Goal: Task Accomplishment & Management: Complete application form

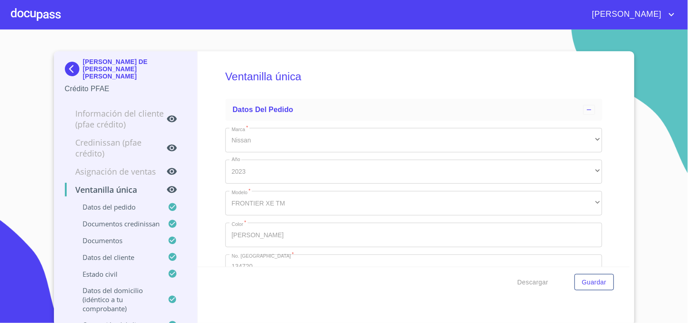
click at [43, 5] on div at bounding box center [36, 14] width 50 height 29
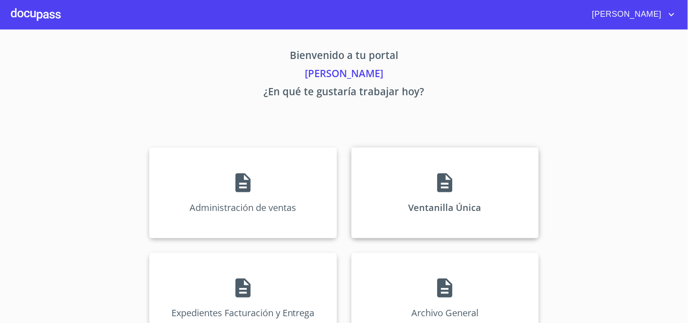
click at [461, 171] on div "Ventanilla Única" at bounding box center [444, 192] width 187 height 91
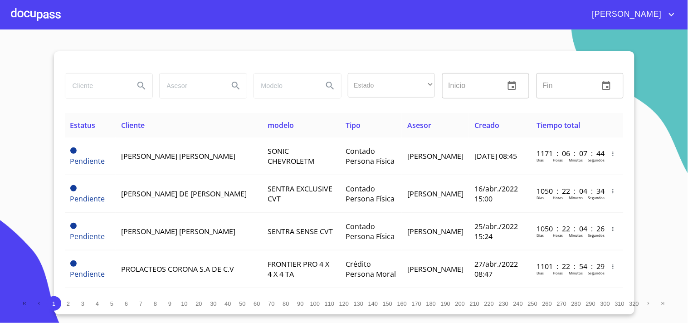
click at [101, 96] on input "search" at bounding box center [96, 85] width 62 height 24
type input "[PERSON_NAME]"
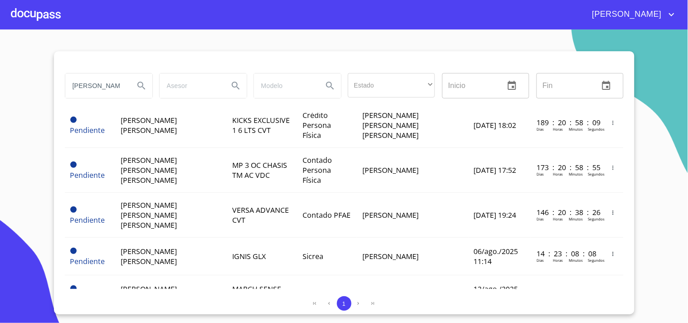
scroll to position [277, 0]
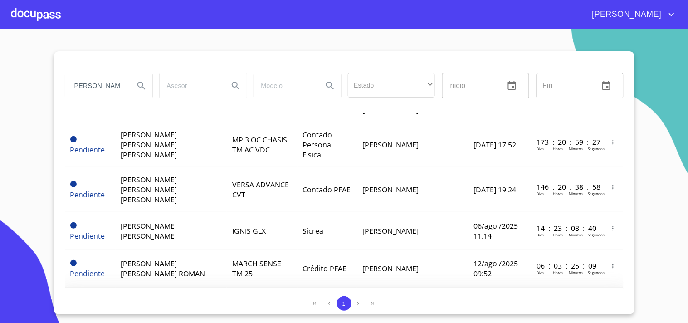
click at [200, 288] on td "[PERSON_NAME] [PERSON_NAME] ROMAN" at bounding box center [171, 307] width 111 height 38
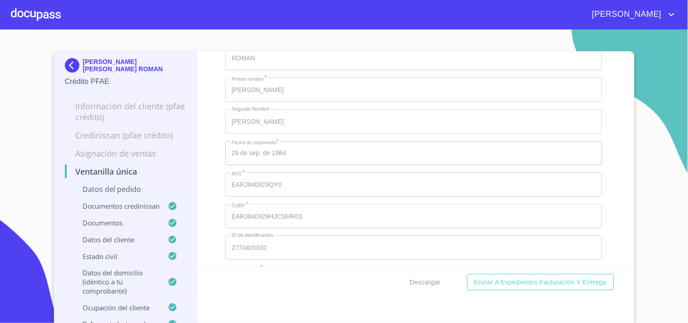
scroll to position [3426, 0]
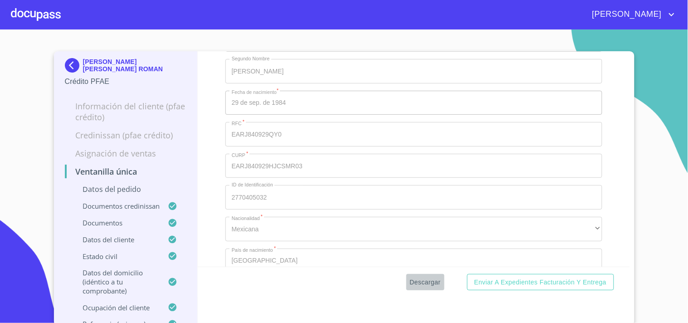
click at [425, 283] on span "Descargar" at bounding box center [425, 282] width 31 height 11
click at [42, 20] on div at bounding box center [36, 14] width 50 height 29
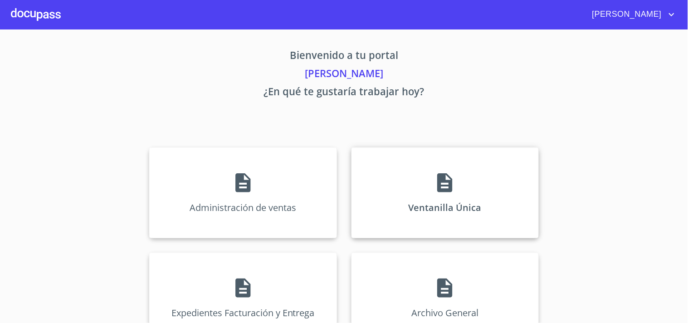
click at [437, 182] on icon at bounding box center [444, 182] width 15 height 19
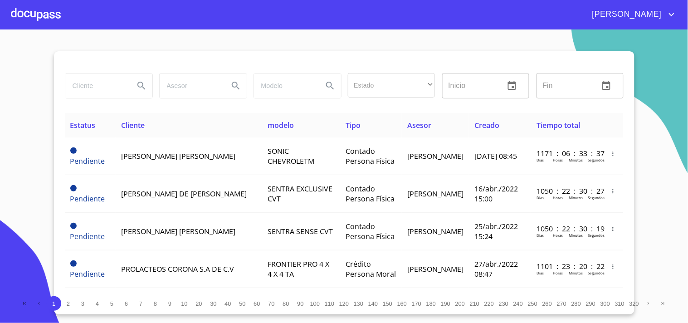
click at [83, 87] on input "search" at bounding box center [96, 85] width 62 height 24
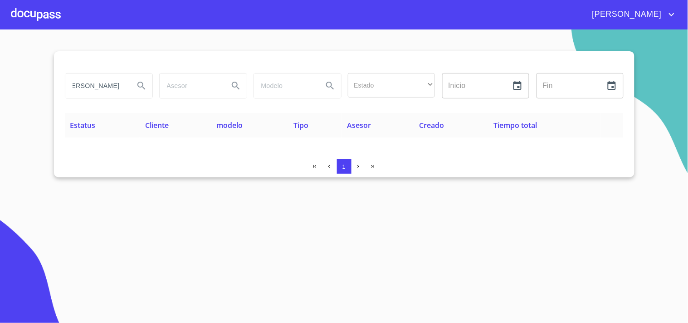
scroll to position [0, 16]
type input "[PERSON_NAME]"
drag, startPoint x: 122, startPoint y: 88, endPoint x: 0, endPoint y: 98, distance: 122.9
click at [0, 98] on section "[PERSON_NAME] Estado ​ ​ Inicio ​ Fin ​ Estatus Cliente modelo Tipo Asesor Crea…" at bounding box center [344, 175] width 688 height 293
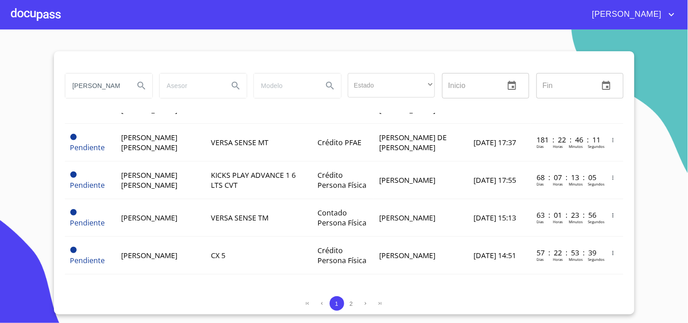
scroll to position [816, 0]
drag, startPoint x: 129, startPoint y: 83, endPoint x: 68, endPoint y: 95, distance: 61.9
click at [68, 95] on div "[PERSON_NAME]" at bounding box center [108, 85] width 87 height 24
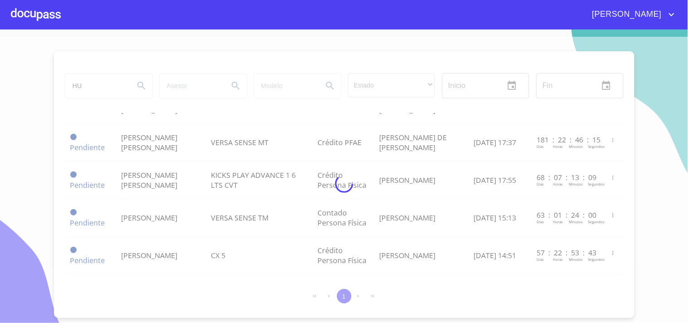
type input "H"
type input "[PERSON_NAME]"
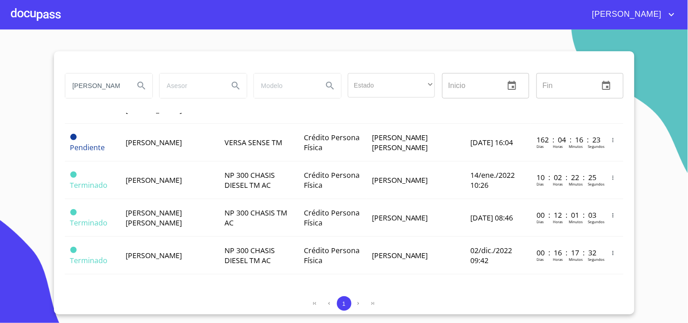
scroll to position [239, 0]
click at [36, 17] on div at bounding box center [36, 14] width 50 height 29
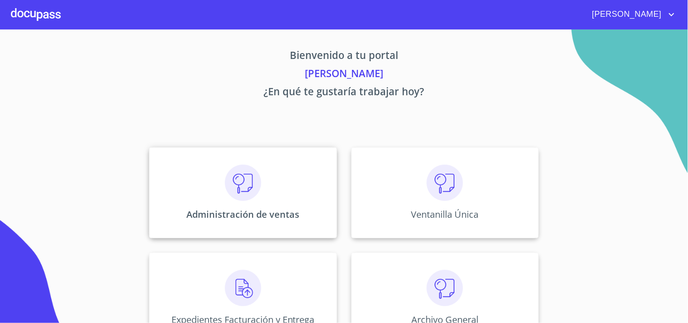
click at [245, 174] on img at bounding box center [243, 183] width 36 height 36
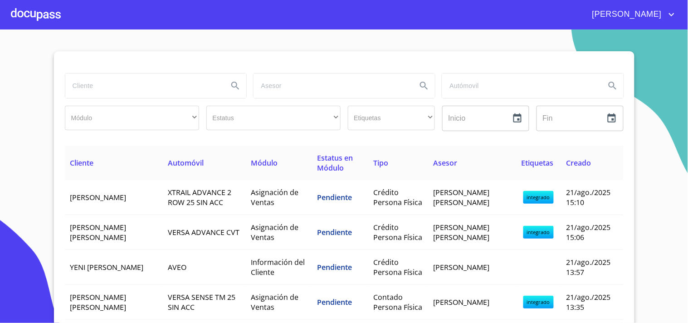
click at [106, 76] on input "search" at bounding box center [143, 85] width 156 height 24
type input "ALTAM"
click at [29, 23] on div at bounding box center [36, 14] width 50 height 29
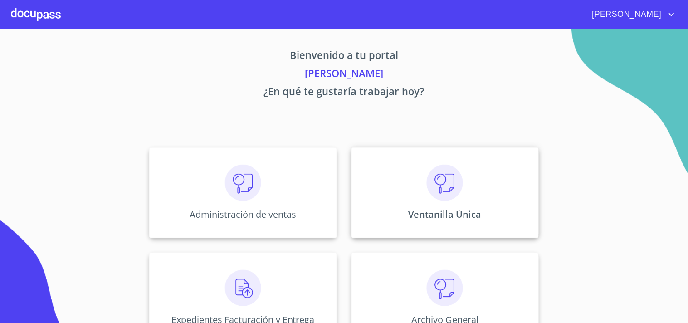
click at [386, 166] on div "Ventanilla Única" at bounding box center [444, 192] width 187 height 91
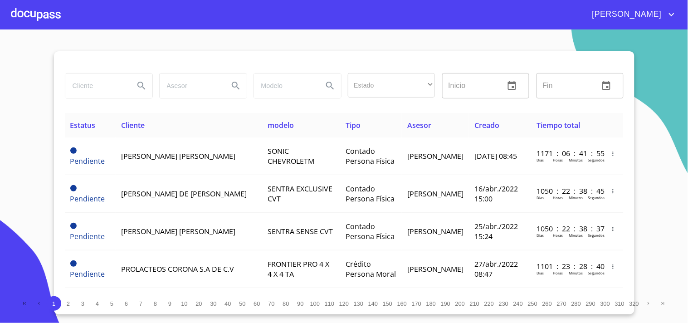
click at [121, 84] on input "search" at bounding box center [96, 85] width 62 height 24
type input "[PERSON_NAME]"
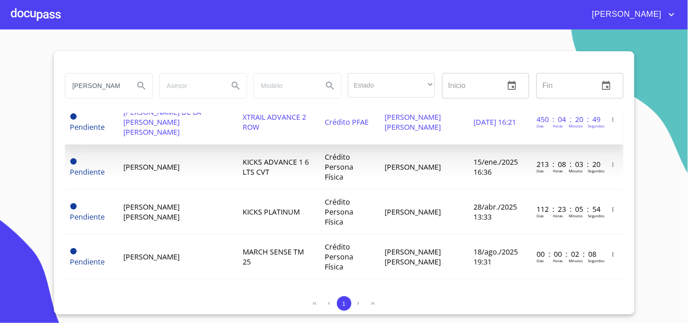
scroll to position [151, 0]
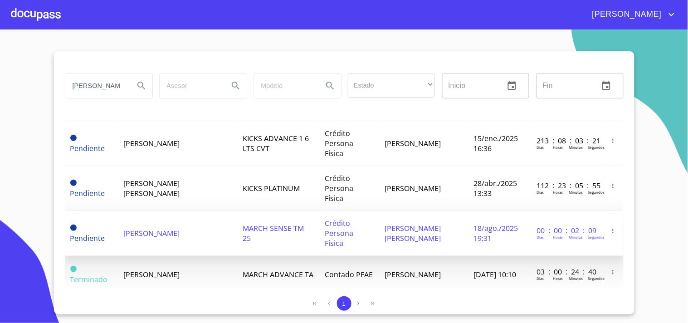
click at [101, 233] on span "Pendiente" at bounding box center [87, 238] width 35 height 10
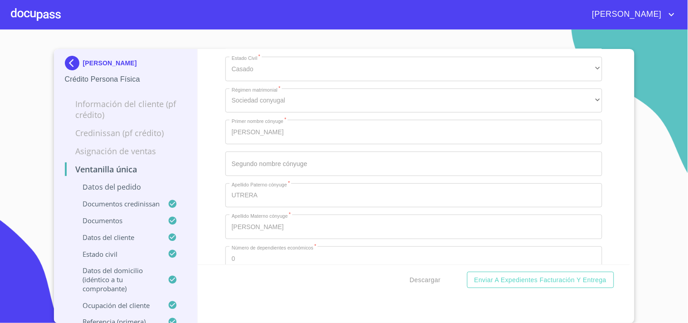
scroll to position [3073, 0]
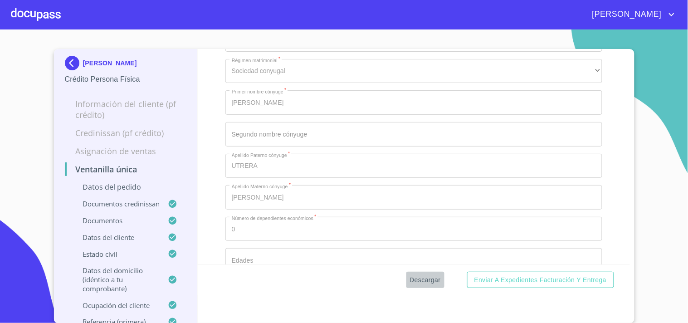
click at [418, 279] on span "Descargar" at bounding box center [425, 279] width 31 height 11
click at [26, 12] on div at bounding box center [36, 14] width 50 height 29
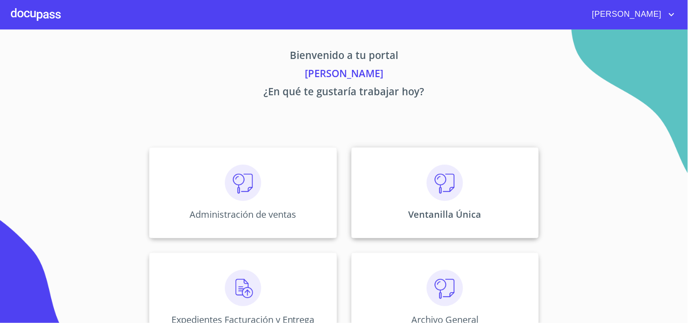
click at [416, 182] on div "Ventanilla Única" at bounding box center [444, 192] width 187 height 91
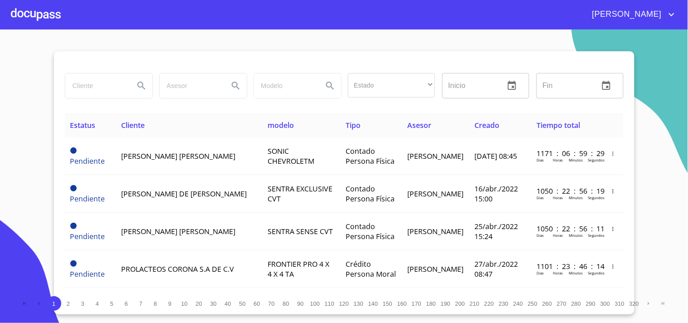
click at [87, 77] on input "search" at bounding box center [96, 85] width 62 height 24
type input "H"
click at [41, 5] on div at bounding box center [36, 14] width 50 height 29
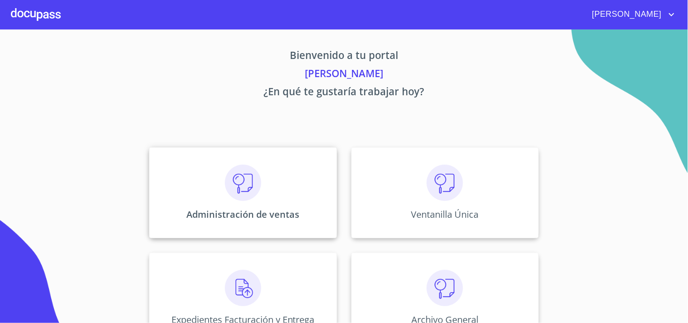
click at [329, 196] on div "Administración de ventas" at bounding box center [242, 192] width 187 height 91
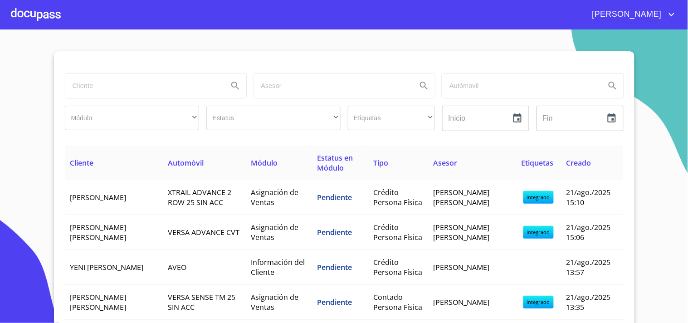
click at [84, 94] on input "search" at bounding box center [143, 85] width 156 height 24
type input "[PERSON_NAME]"
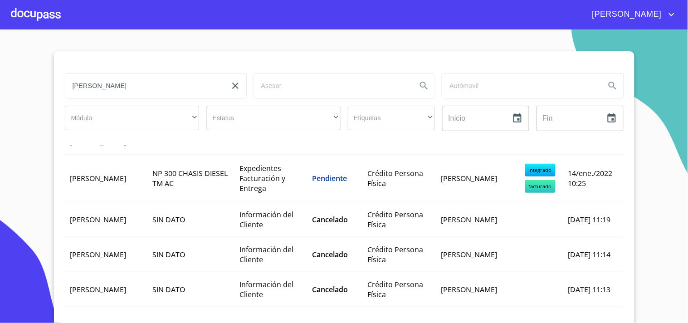
scroll to position [862, 0]
drag, startPoint x: 125, startPoint y: 88, endPoint x: 0, endPoint y: 88, distance: 124.7
click at [0, 88] on section "[PERSON_NAME] [PERSON_NAME] ​ ​ Estatus ​ ​ Etiquetas ​ ​ Inicio ​ Fin ​ Client…" at bounding box center [344, 175] width 688 height 293
type input "[PERSON_NAME]"
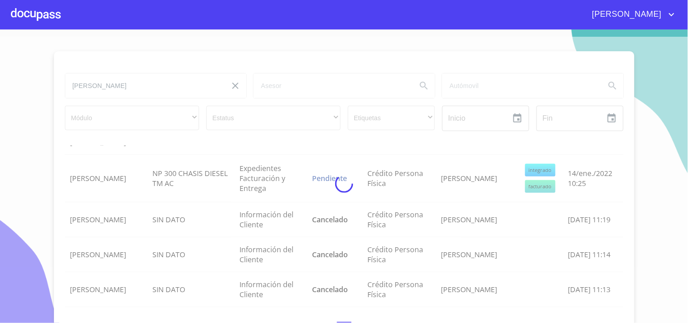
scroll to position [0, 0]
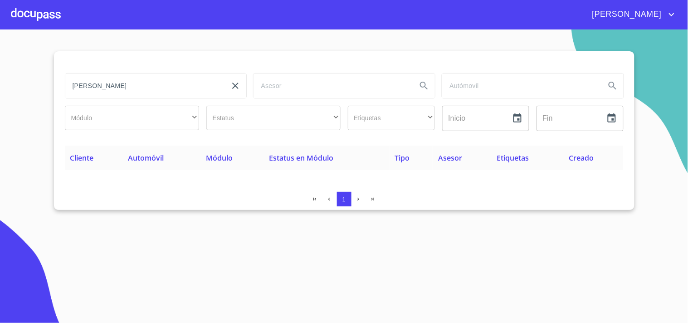
click at [59, 8] on div at bounding box center [36, 14] width 50 height 29
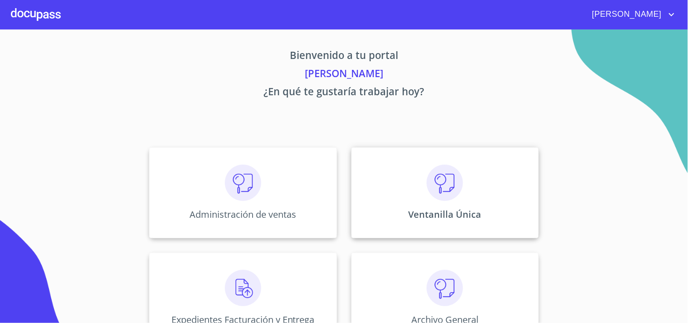
click at [442, 186] on img at bounding box center [445, 183] width 36 height 36
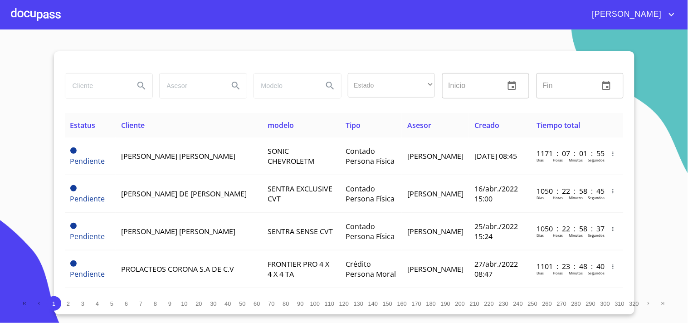
click at [101, 98] on input "search" at bounding box center [96, 85] width 62 height 24
type input "[PERSON_NAME]"
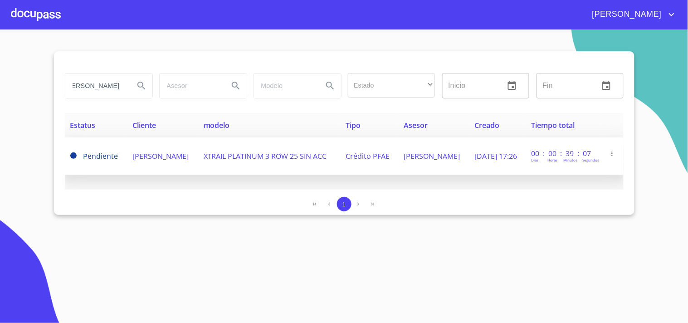
scroll to position [0, 0]
click at [165, 145] on td "[PERSON_NAME]" at bounding box center [162, 156] width 71 height 38
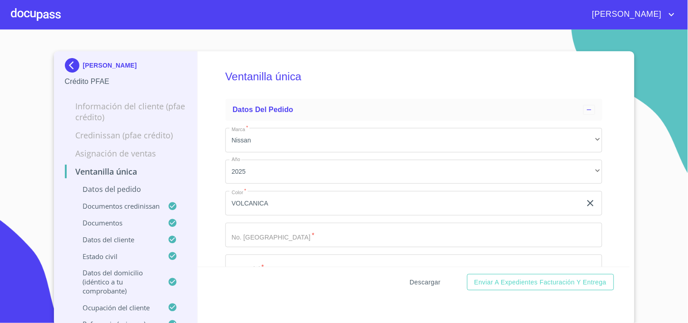
click at [427, 282] on span "Descargar" at bounding box center [425, 282] width 31 height 11
click at [415, 277] on span "Descargar" at bounding box center [425, 282] width 31 height 11
click at [51, 19] on div at bounding box center [36, 14] width 50 height 29
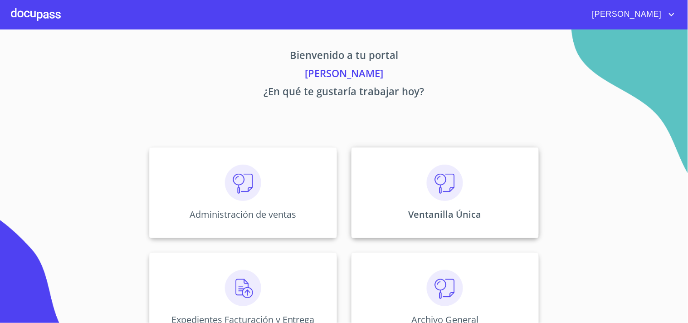
click at [418, 177] on div "Ventanilla Única" at bounding box center [444, 192] width 187 height 91
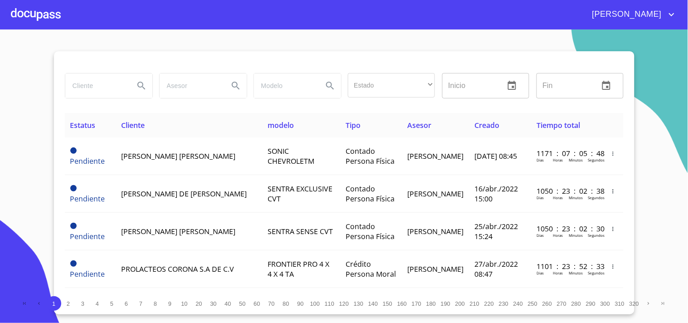
click at [76, 92] on input "search" at bounding box center [96, 85] width 62 height 24
type input "[PERSON_NAME]"
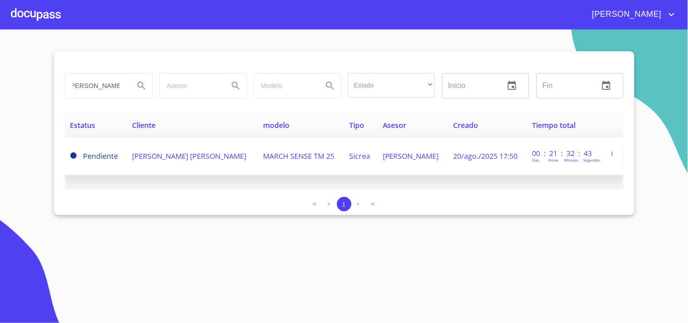
scroll to position [0, 0]
click at [344, 161] on td "Sicrea" at bounding box center [360, 156] width 33 height 38
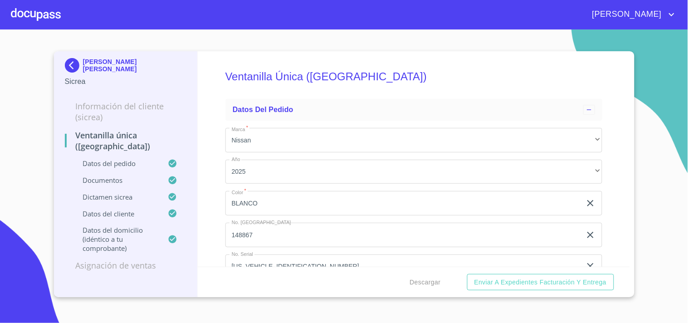
click at [46, 14] on div at bounding box center [36, 14] width 50 height 29
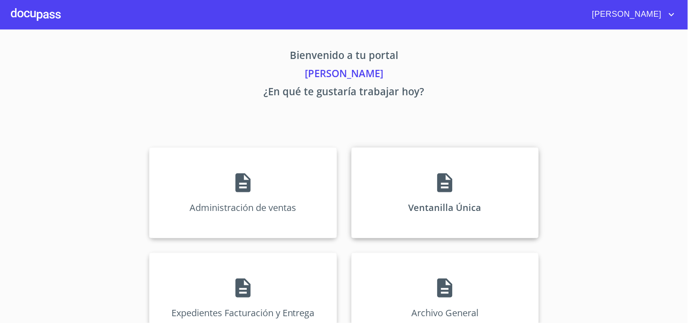
click at [431, 164] on div "Ventanilla Única" at bounding box center [444, 192] width 187 height 91
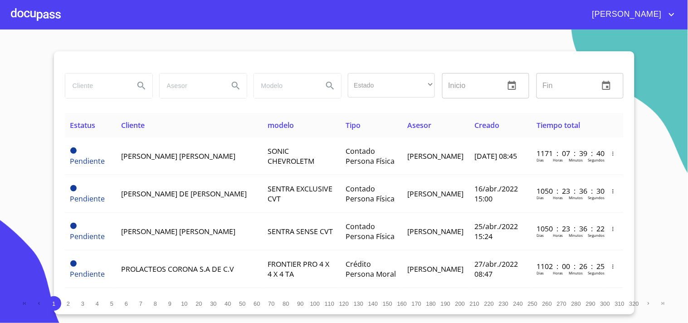
click at [93, 90] on input "search" at bounding box center [96, 85] width 62 height 24
type input "[PERSON_NAME]"
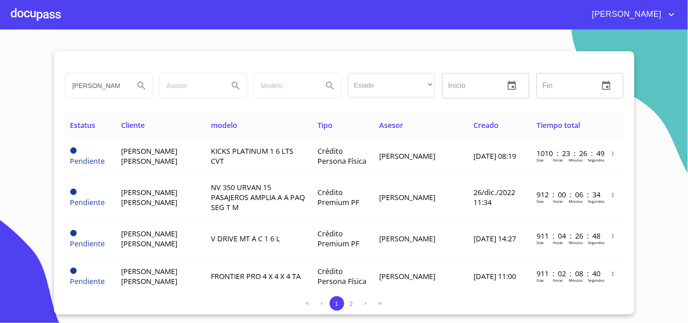
drag, startPoint x: 123, startPoint y: 84, endPoint x: 38, endPoint y: 98, distance: 86.5
click at [44, 90] on section "HUGO Estado ​ ​ Inicio ​ Fin ​ Estatus Cliente modelo Tipo Asesor Creado Tiempo…" at bounding box center [344, 175] width 688 height 293
type input "[PERSON_NAME]"
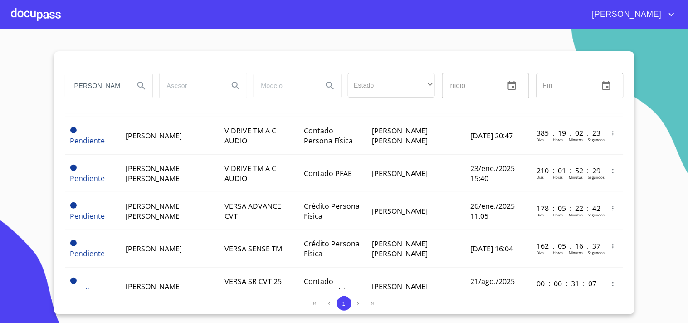
scroll to position [151, 0]
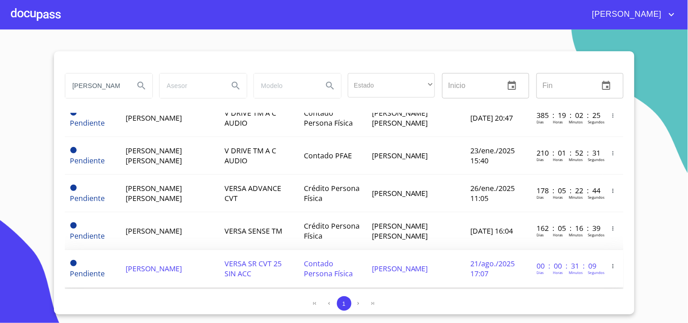
click at [194, 260] on td "[PERSON_NAME]" at bounding box center [169, 269] width 99 height 38
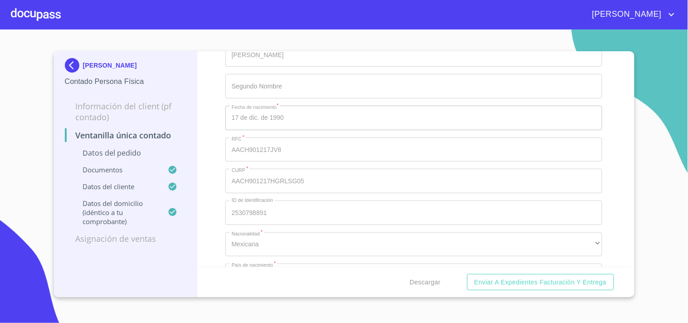
scroll to position [2116, 0]
click at [424, 288] on button "Descargar" at bounding box center [425, 282] width 38 height 17
click at [39, 15] on div at bounding box center [36, 14] width 50 height 29
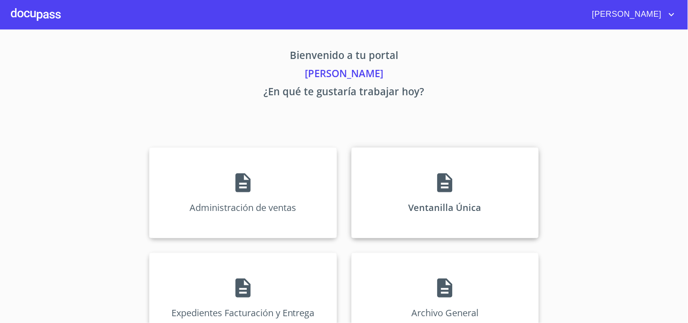
click at [517, 185] on div "Ventanilla Única" at bounding box center [444, 192] width 187 height 91
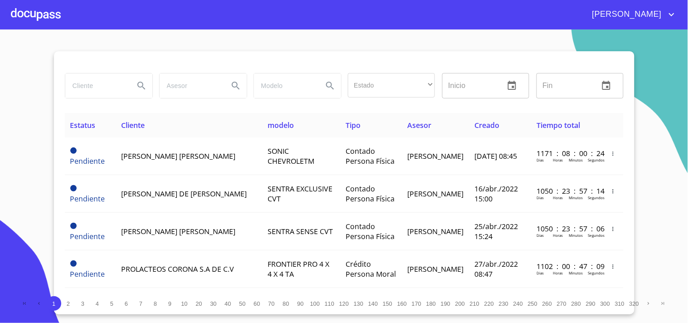
click at [100, 91] on input "search" at bounding box center [96, 85] width 62 height 24
type input "[PERSON_NAME]"
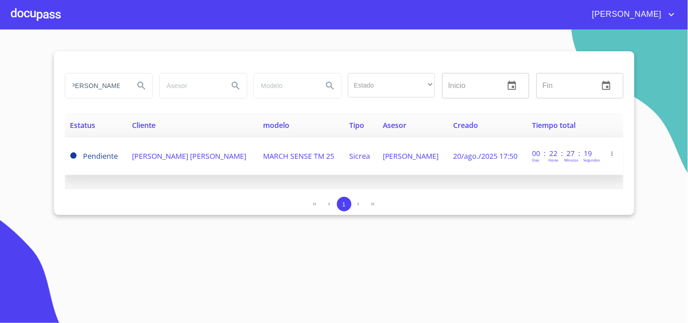
scroll to position [0, 0]
click at [142, 161] on span "[PERSON_NAME] [PERSON_NAME]" at bounding box center [189, 156] width 114 height 10
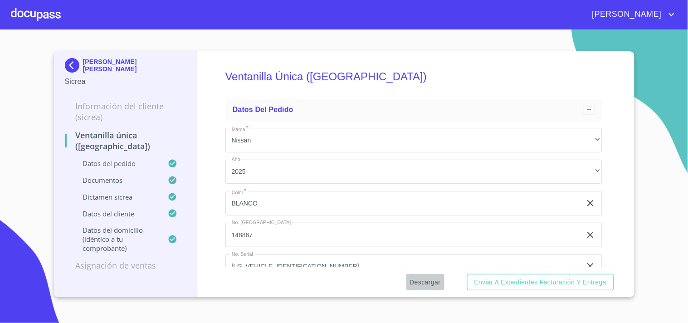
click at [434, 277] on span "Descargar" at bounding box center [425, 282] width 31 height 11
click at [47, 21] on div at bounding box center [36, 14] width 50 height 29
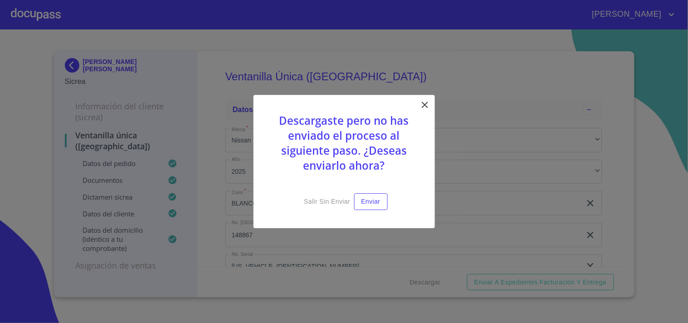
click at [419, 102] on icon at bounding box center [424, 104] width 11 height 11
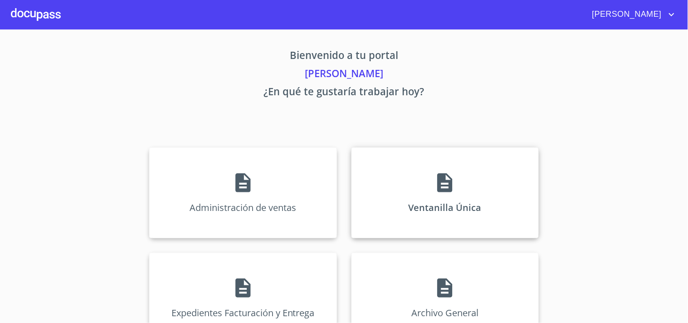
click at [438, 194] on icon at bounding box center [445, 182] width 23 height 23
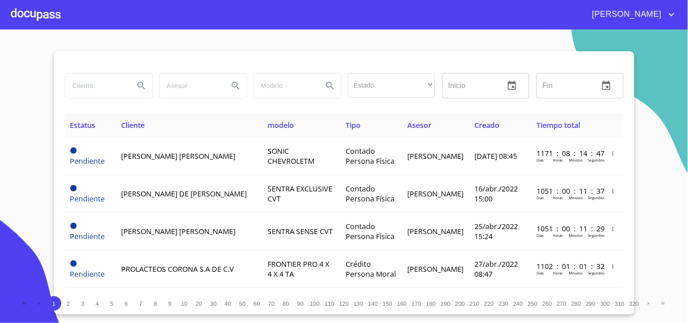
click at [61, 89] on div at bounding box center [108, 85] width 94 height 33
click at [151, 89] on div at bounding box center [108, 85] width 87 height 24
click at [118, 92] on input "search" at bounding box center [96, 85] width 62 height 24
type input "LIZETH JAZMIN"
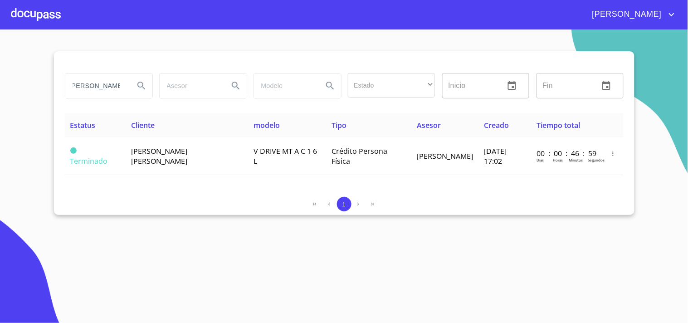
scroll to position [0, 0]
drag, startPoint x: 127, startPoint y: 85, endPoint x: 25, endPoint y: 90, distance: 102.6
click at [25, 90] on section "LIZETH JAZMIN Estado ​ ​ Inicio ​ Fin ​ Estatus Cliente modelo Tipo Asesor Crea…" at bounding box center [344, 175] width 688 height 293
click at [107, 85] on input "LIZETH JAZMIN" at bounding box center [96, 85] width 62 height 24
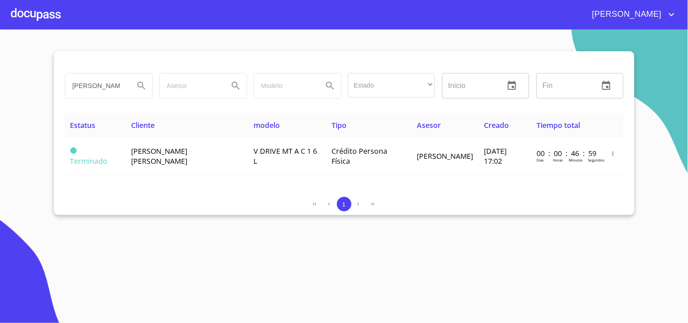
click at [107, 85] on input "LIZETH JAZMIN" at bounding box center [96, 85] width 62 height 24
type input "SANDOVAL ZUÑIGA"
click at [24, 13] on div at bounding box center [36, 14] width 50 height 29
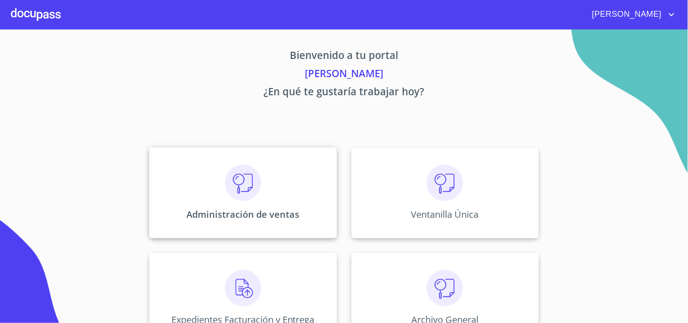
click at [239, 199] on img at bounding box center [243, 183] width 36 height 36
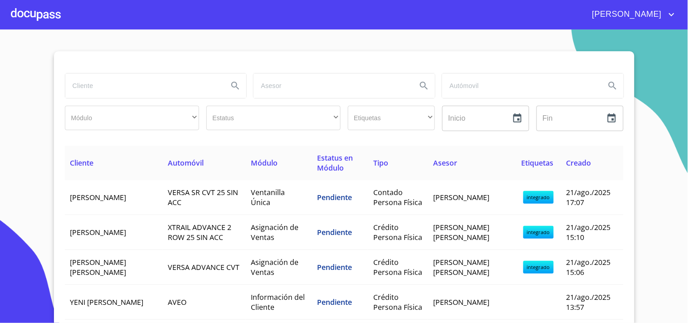
click at [101, 80] on input "search" at bounding box center [143, 85] width 156 height 24
type input "LIZETH JAZMIN"
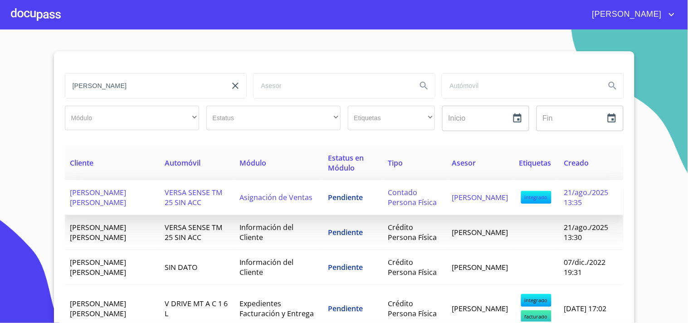
click at [436, 187] on td "Contado Persona Física" at bounding box center [414, 197] width 64 height 35
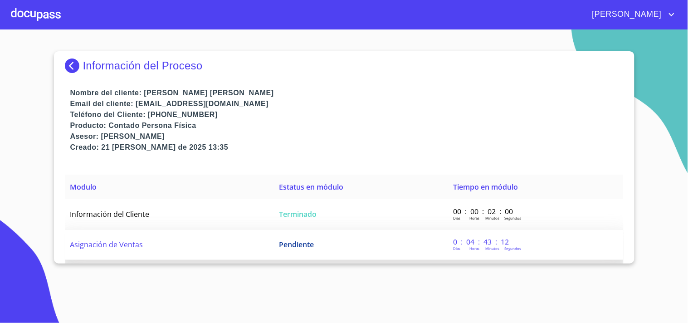
click at [305, 234] on td "Pendiente" at bounding box center [360, 244] width 174 height 30
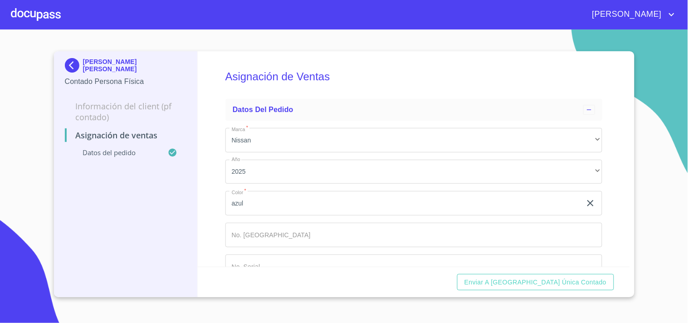
scroll to position [29, 0]
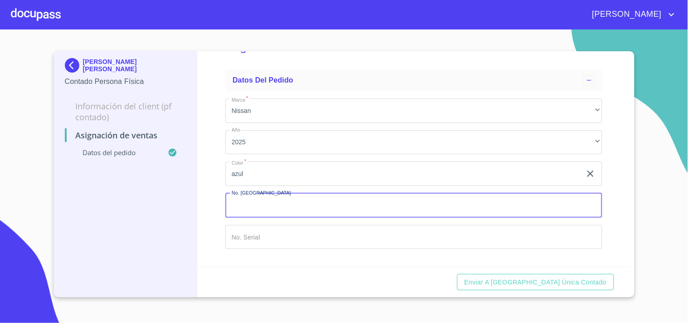
click at [357, 202] on input "Marca   *" at bounding box center [413, 205] width 377 height 24
type input "148862"
click at [254, 186] on input "Marca   *" at bounding box center [403, 173] width 356 height 24
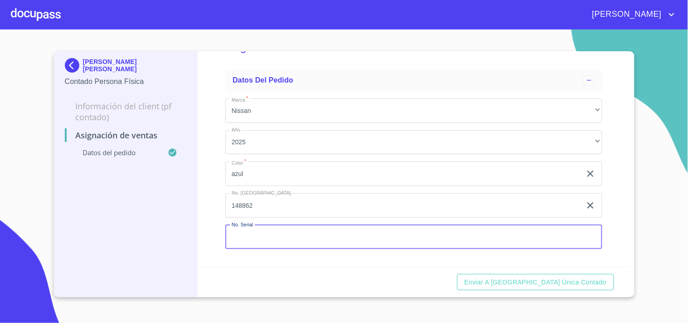
paste input "3N1CN8AE4SK616077"
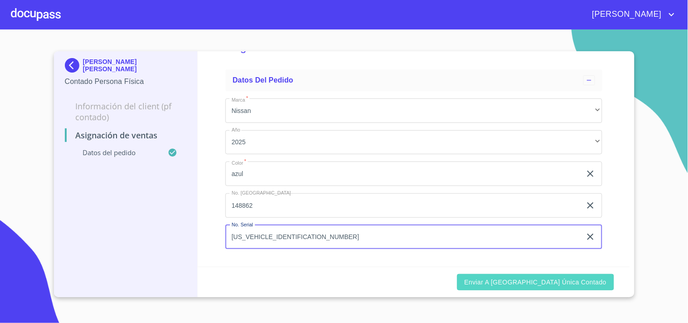
type input "3N1CN8AE4SK616077"
click at [548, 278] on span "Enviar a Ventanilla única contado" at bounding box center [535, 282] width 142 height 11
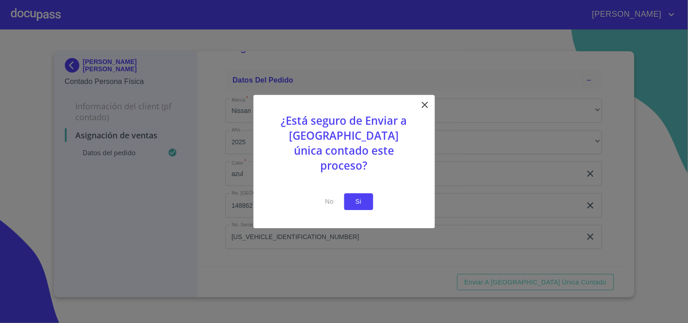
click at [353, 196] on span "Si" at bounding box center [358, 201] width 15 height 11
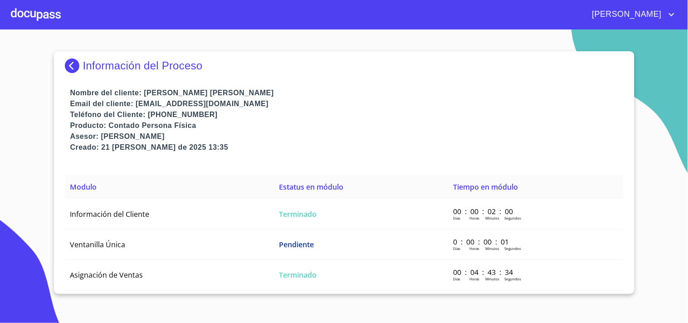
click at [31, 10] on div at bounding box center [36, 14] width 50 height 29
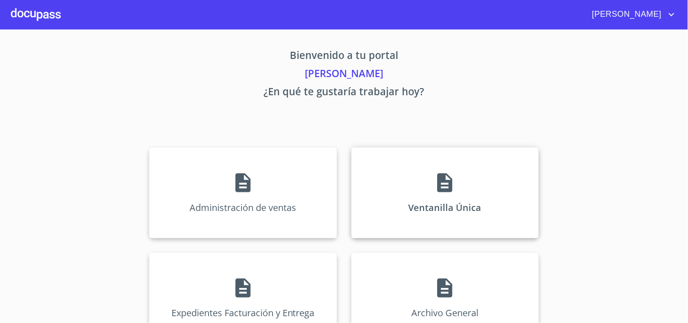
click at [420, 200] on div "Ventanilla Única" at bounding box center [444, 192] width 187 height 91
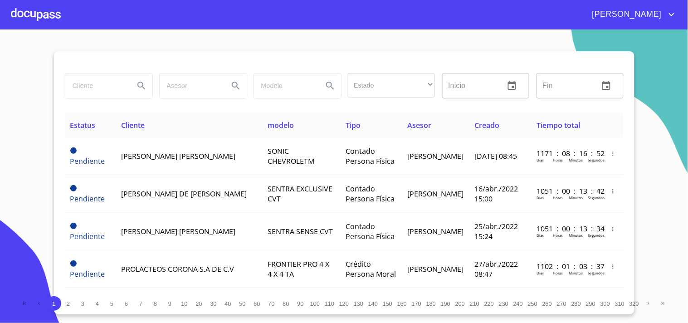
click at [96, 91] on input "search" at bounding box center [96, 85] width 62 height 24
type input "LIZETH JAZMIN"
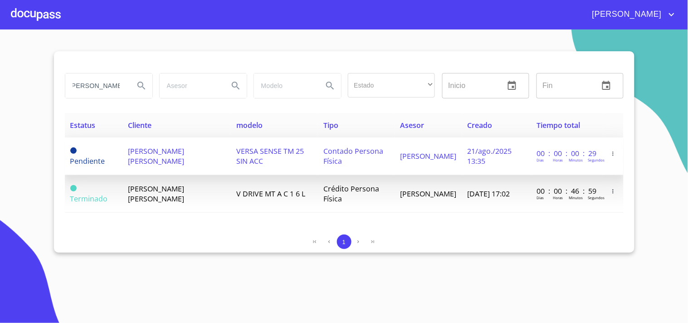
scroll to position [0, 0]
click at [159, 147] on span "[PERSON_NAME] [PERSON_NAME]" at bounding box center [156, 156] width 56 height 20
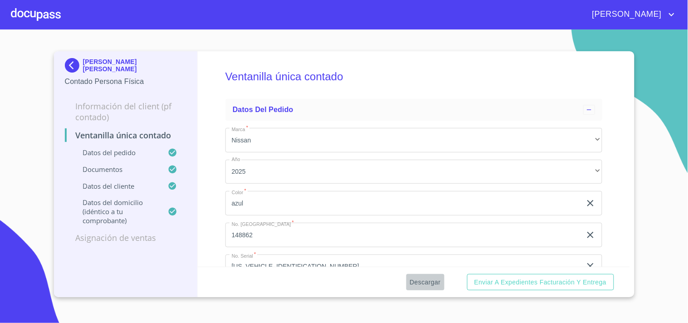
click at [435, 286] on span "Descargar" at bounding box center [425, 282] width 31 height 11
